Goal: Transaction & Acquisition: Purchase product/service

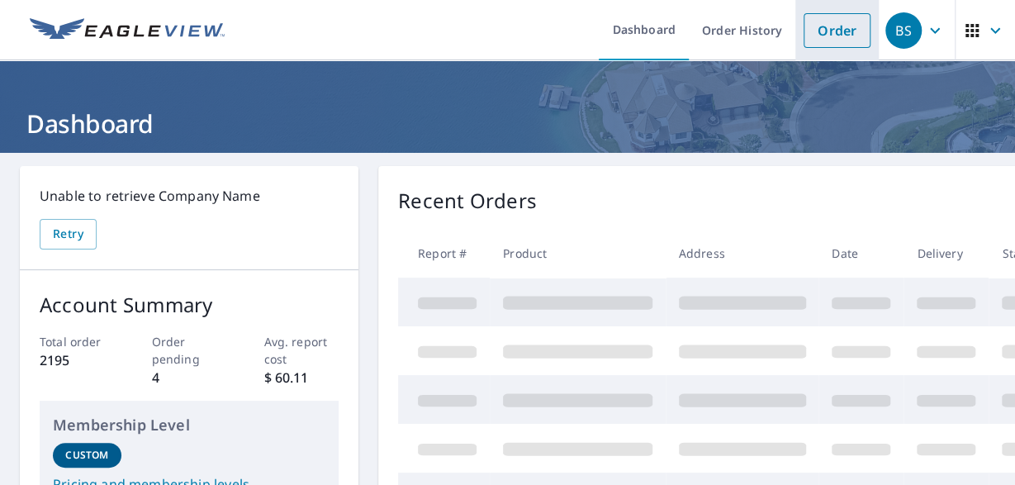
click at [835, 37] on link "Order" at bounding box center [836, 30] width 67 height 35
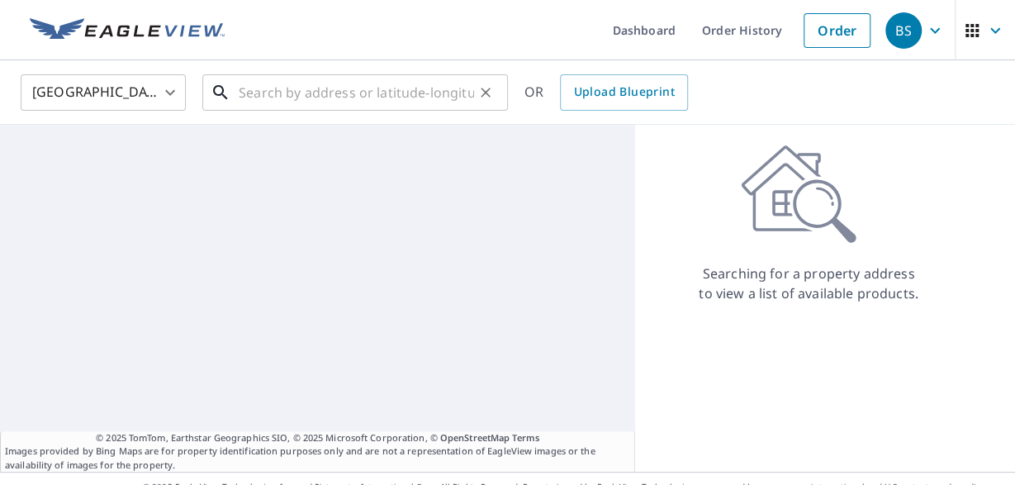
click at [366, 91] on input "text" at bounding box center [356, 92] width 235 height 46
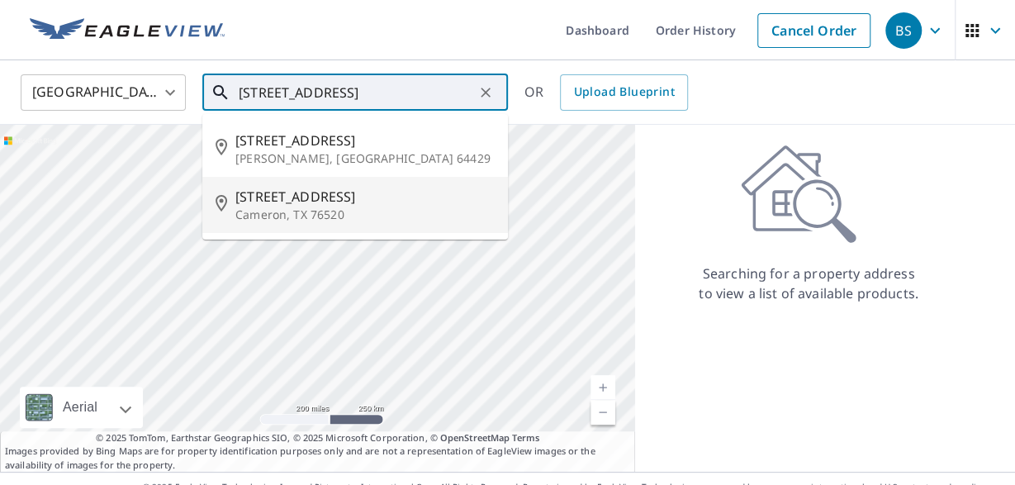
click at [288, 201] on span "[STREET_ADDRESS]" at bounding box center [364, 197] width 259 height 20
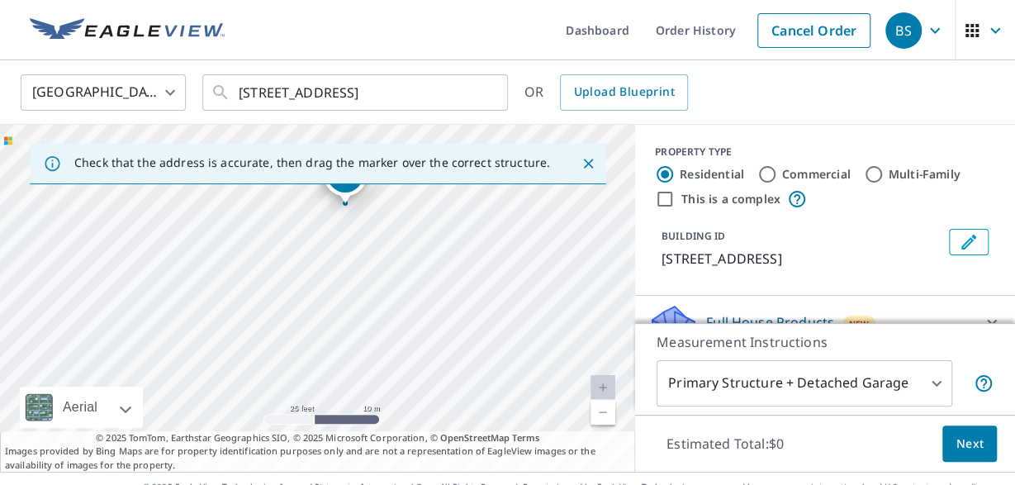
drag, startPoint x: 345, startPoint y: 323, endPoint x: 384, endPoint y: 262, distance: 72.4
click at [384, 259] on div "[STREET_ADDRESS]" at bounding box center [317, 298] width 635 height 347
drag, startPoint x: 253, startPoint y: 267, endPoint x: 244, endPoint y: 326, distance: 60.3
click at [244, 326] on div "[STREET_ADDRESS]" at bounding box center [317, 298] width 635 height 347
drag, startPoint x: 255, startPoint y: 308, endPoint x: 273, endPoint y: 306, distance: 18.2
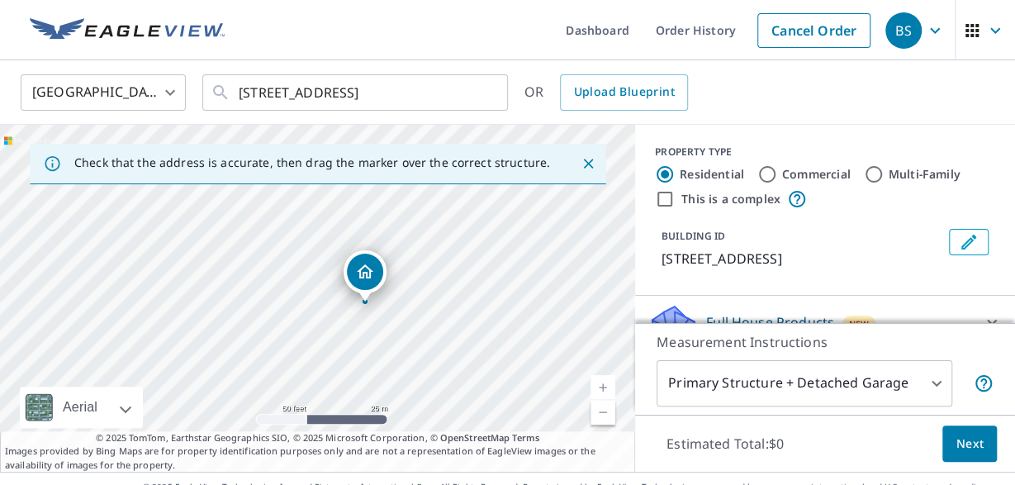
click at [273, 304] on div "[STREET_ADDRESS]" at bounding box center [317, 298] width 635 height 347
click at [429, 169] on p "Check that the address is accurate, then drag the marker over the correct struc…" at bounding box center [312, 162] width 476 height 15
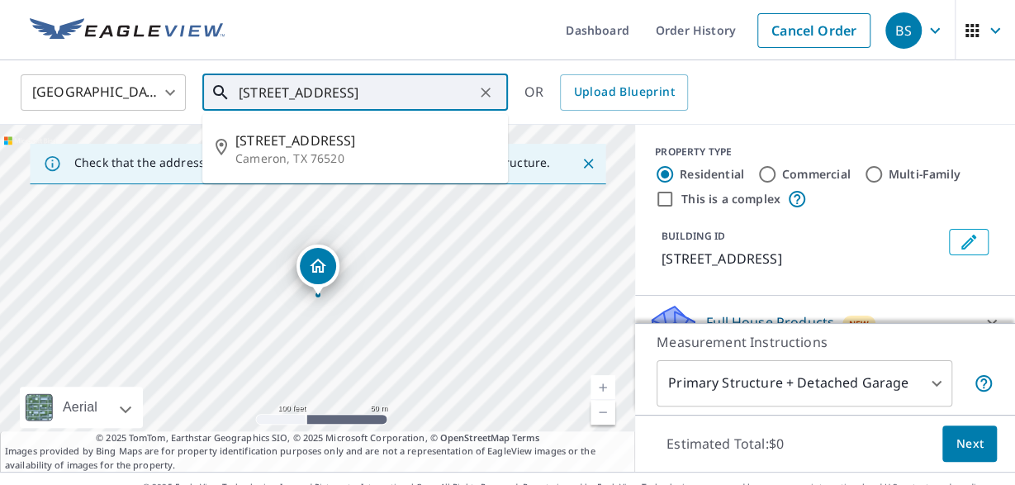
drag, startPoint x: 260, startPoint y: 93, endPoint x: 277, endPoint y: 106, distance: 20.6
click at [261, 93] on input "[STREET_ADDRESS]" at bounding box center [356, 92] width 235 height 46
type input "[STREET_ADDRESS]"
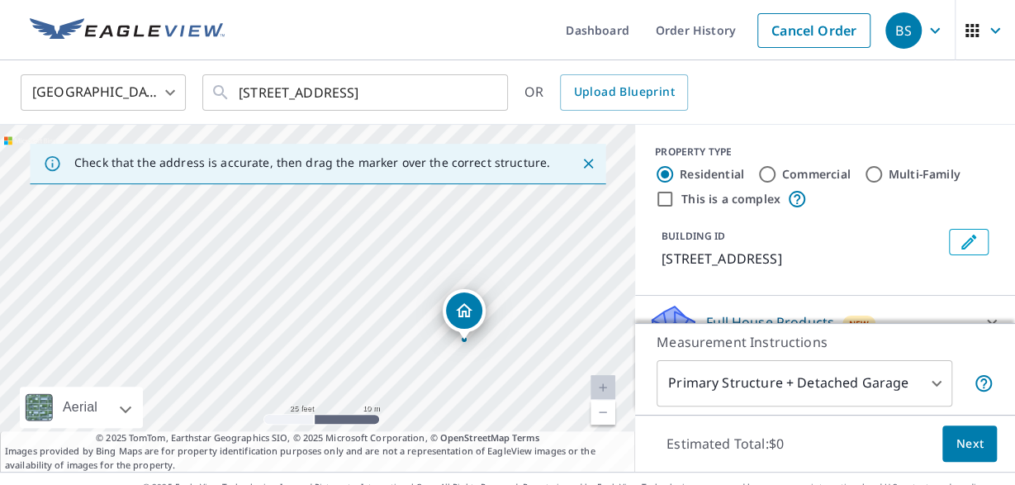
drag, startPoint x: 361, startPoint y: 324, endPoint x: 151, endPoint y: 253, distance: 221.4
click at [114, 229] on div "[STREET_ADDRESS]" at bounding box center [317, 298] width 635 height 347
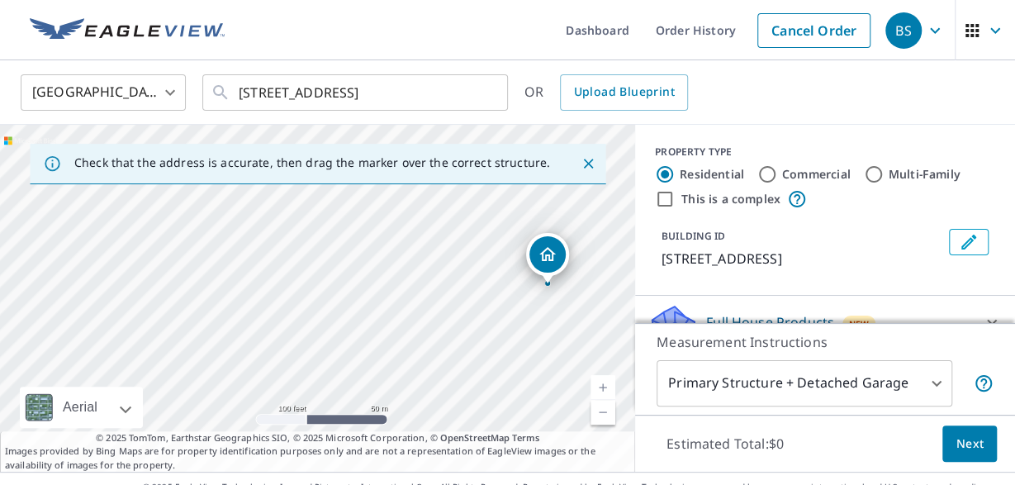
drag, startPoint x: 239, startPoint y: 278, endPoint x: 447, endPoint y: 275, distance: 208.1
click at [447, 275] on div "[STREET_ADDRESS]" at bounding box center [317, 298] width 635 height 347
drag, startPoint x: 275, startPoint y: 306, endPoint x: 339, endPoint y: 301, distance: 64.6
click at [339, 296] on div "[STREET_ADDRESS]" at bounding box center [317, 298] width 635 height 347
drag, startPoint x: 292, startPoint y: 367, endPoint x: 326, endPoint y: 348, distance: 38.8
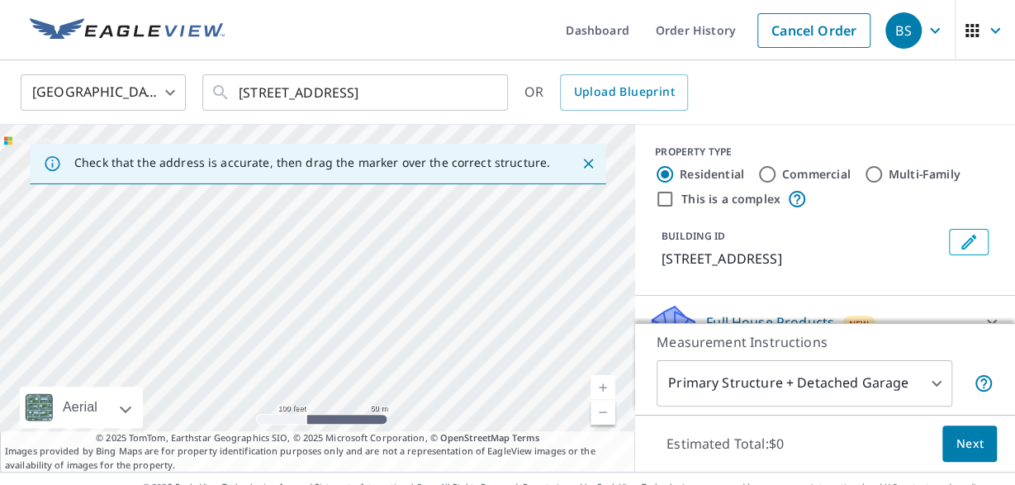
click at [326, 348] on div "[STREET_ADDRESS]" at bounding box center [317, 298] width 635 height 347
